Goal: Transaction & Acquisition: Purchase product/service

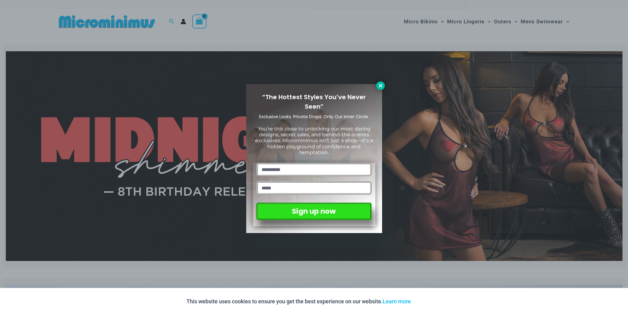
click at [382, 86] on icon at bounding box center [381, 86] width 6 height 6
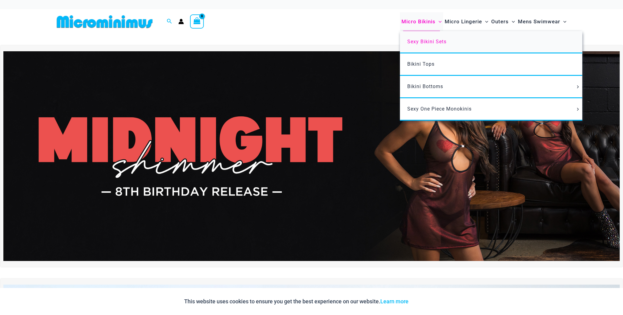
click at [416, 41] on span "Sexy Bikini Sets" at bounding box center [427, 42] width 39 height 6
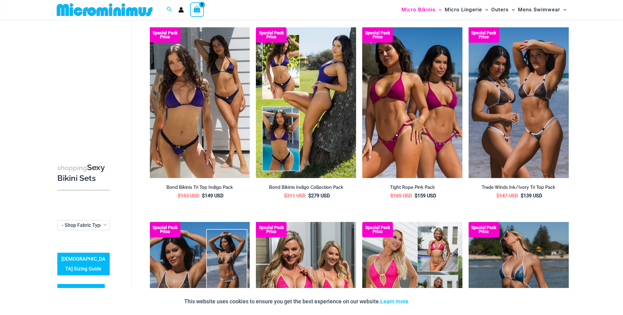
scroll to position [56, 0]
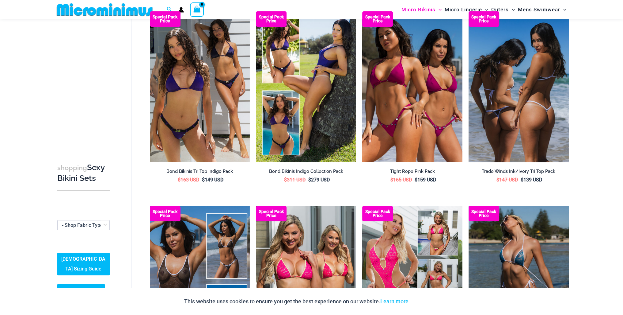
click at [524, 117] on img at bounding box center [519, 86] width 100 height 150
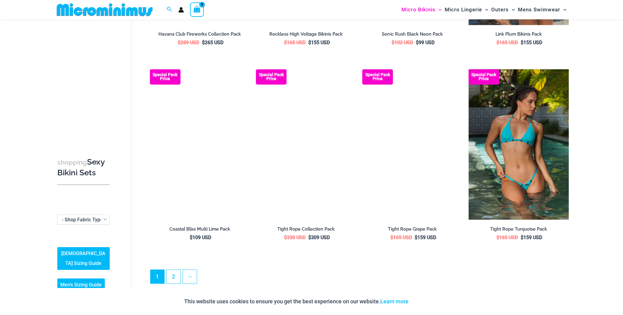
scroll to position [1370, 0]
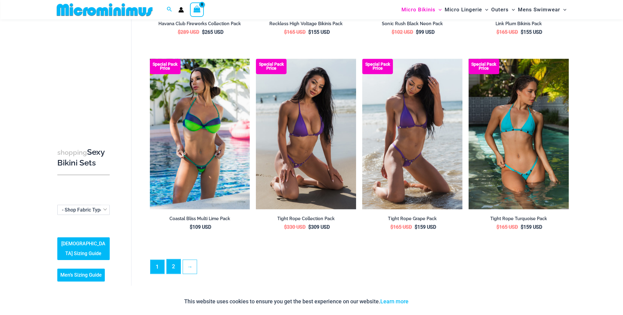
click at [176, 263] on link "2" at bounding box center [174, 266] width 14 height 14
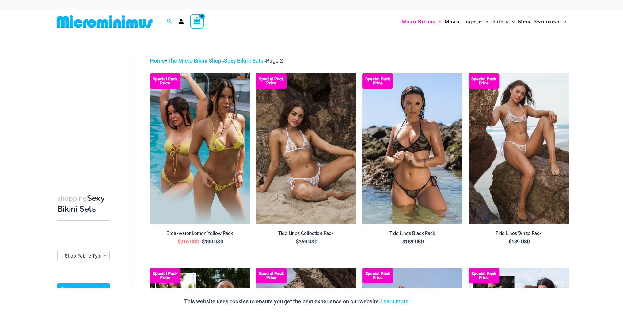
click at [117, 24] on img at bounding box center [104, 22] width 101 height 14
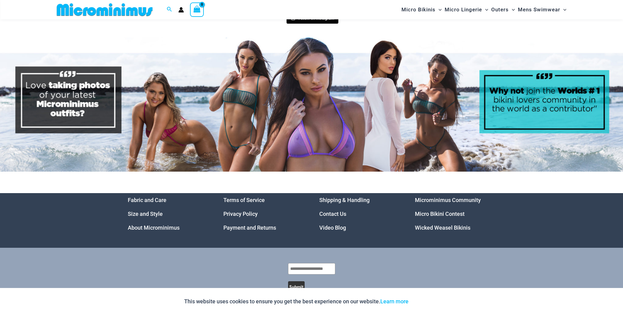
scroll to position [2939, 0]
